Goal: Browse casually

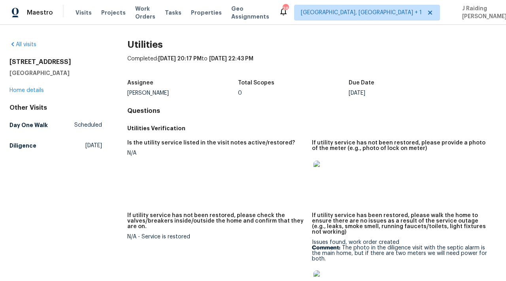
click at [332, 174] on img at bounding box center [326, 173] width 25 height 25
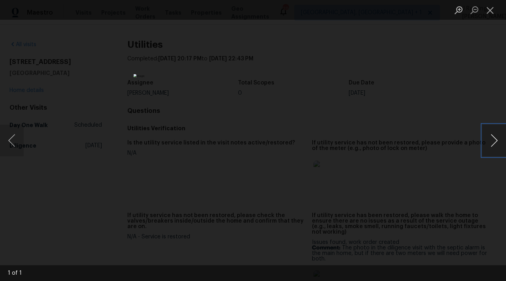
click at [495, 139] on button "Next image" at bounding box center [494, 141] width 24 height 32
click at [492, 11] on button "Close lightbox" at bounding box center [490, 10] width 16 height 14
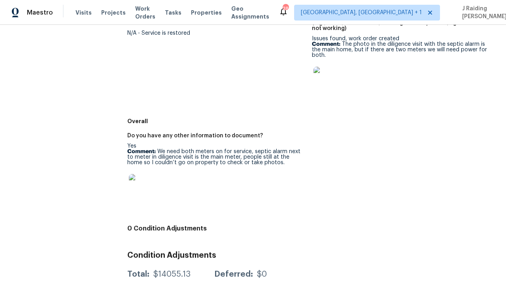
scroll to position [210, 0]
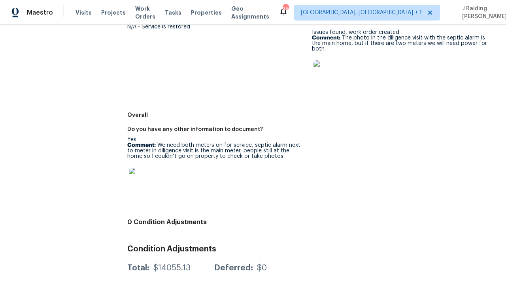
click at [145, 178] on img at bounding box center [141, 180] width 25 height 25
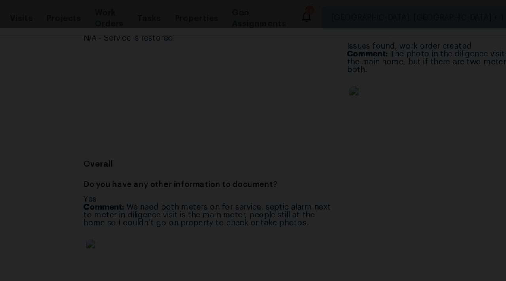
click at [384, 11] on div "Lightbox" at bounding box center [253, 10] width 506 height 20
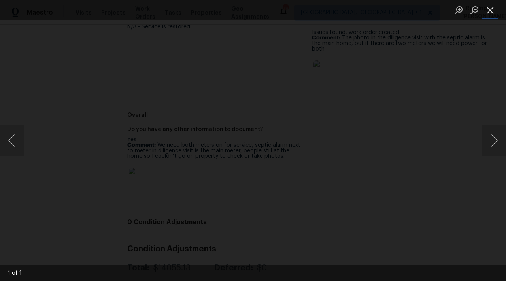
click at [490, 13] on button "Close lightbox" at bounding box center [490, 10] width 16 height 14
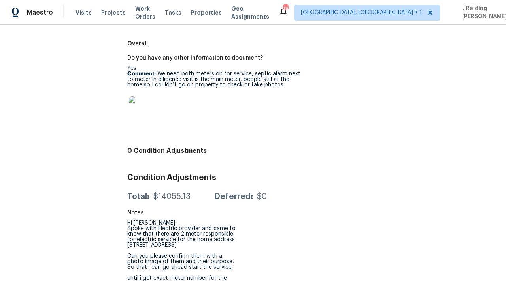
scroll to position [0, 0]
